Goal: Find specific page/section: Find specific page/section

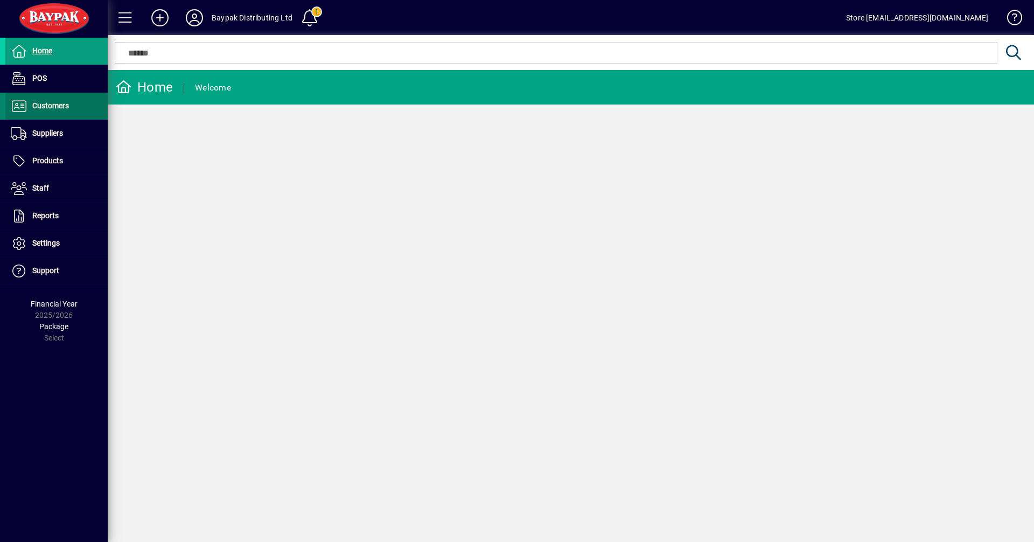
click at [56, 107] on span "Customers" at bounding box center [50, 105] width 37 height 9
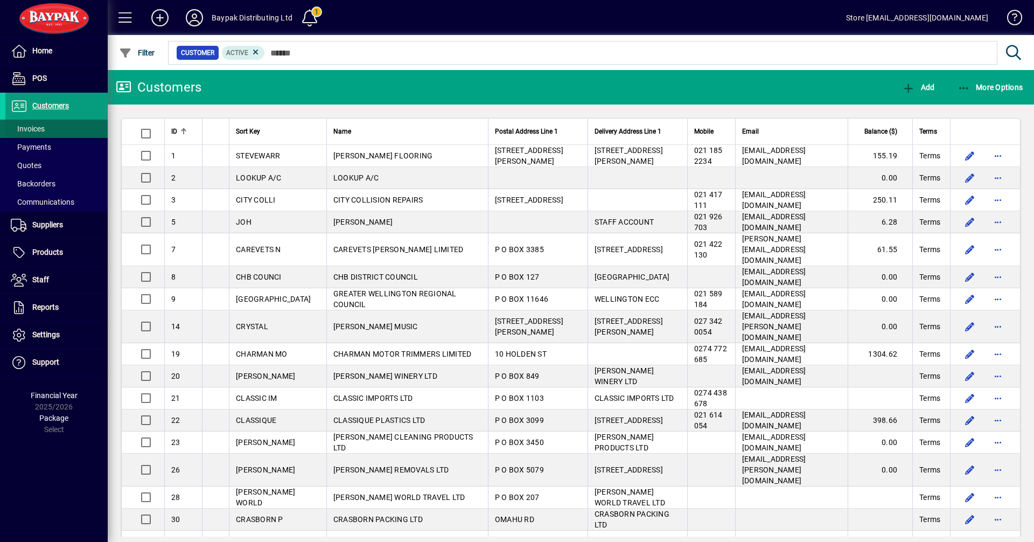
click at [38, 128] on span "Invoices" at bounding box center [28, 128] width 34 height 9
